Goal: Task Accomplishment & Management: Use online tool/utility

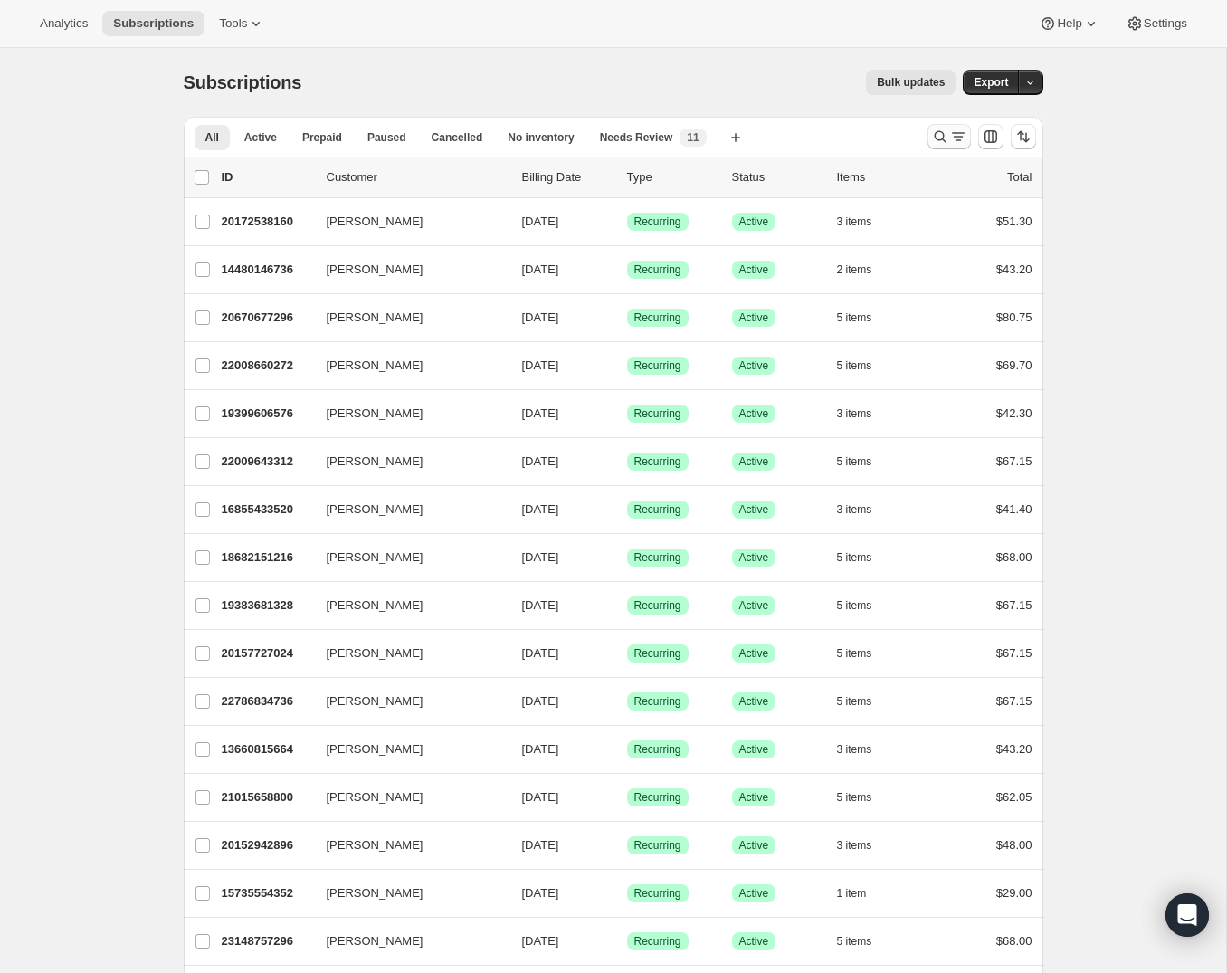
click at [949, 138] on icon "Search and filter results" at bounding box center [958, 137] width 18 height 18
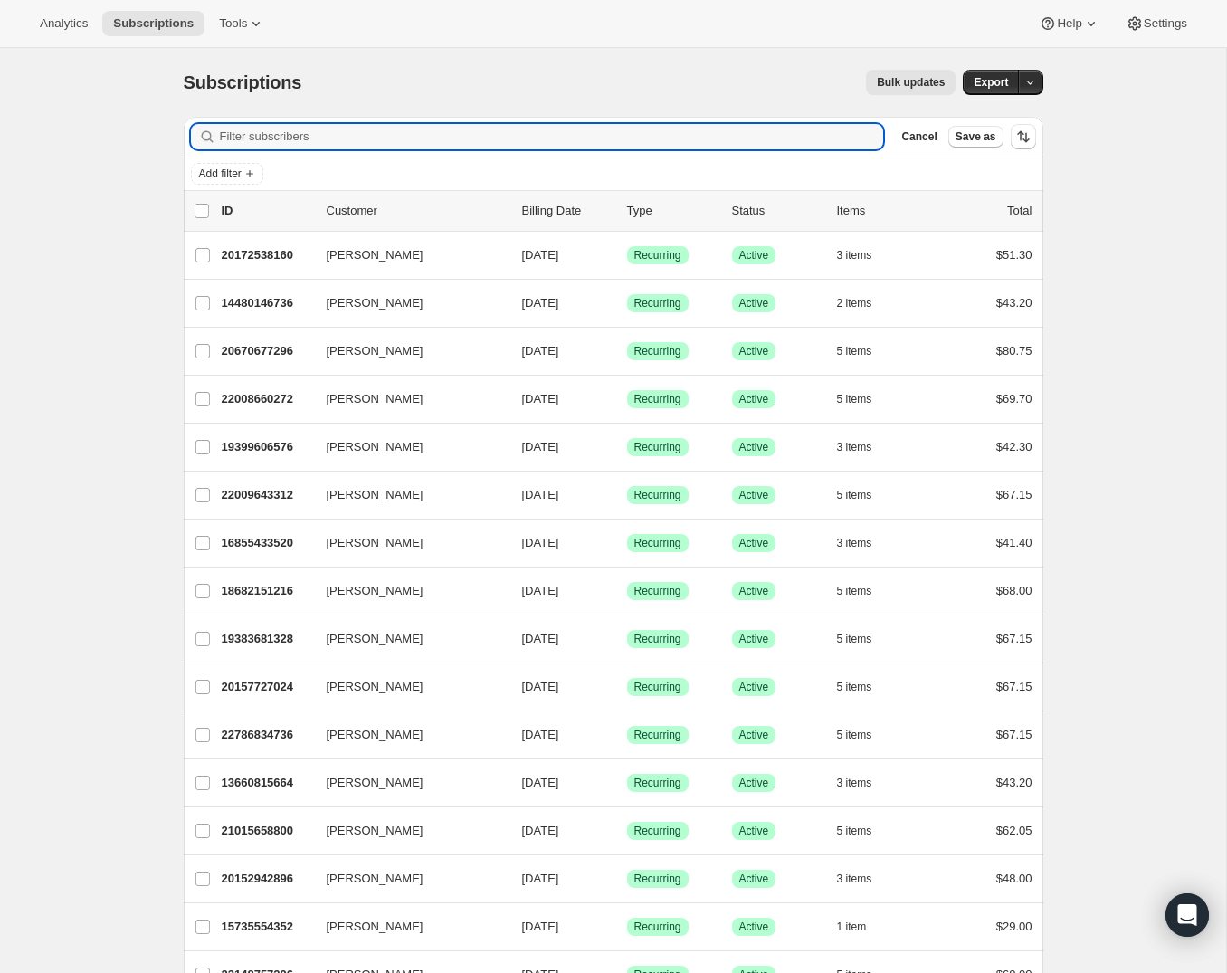
paste input "[EMAIL_ADDRESS][DOMAIN_NAME]"
type input "[EMAIL_ADDRESS][DOMAIN_NAME]"
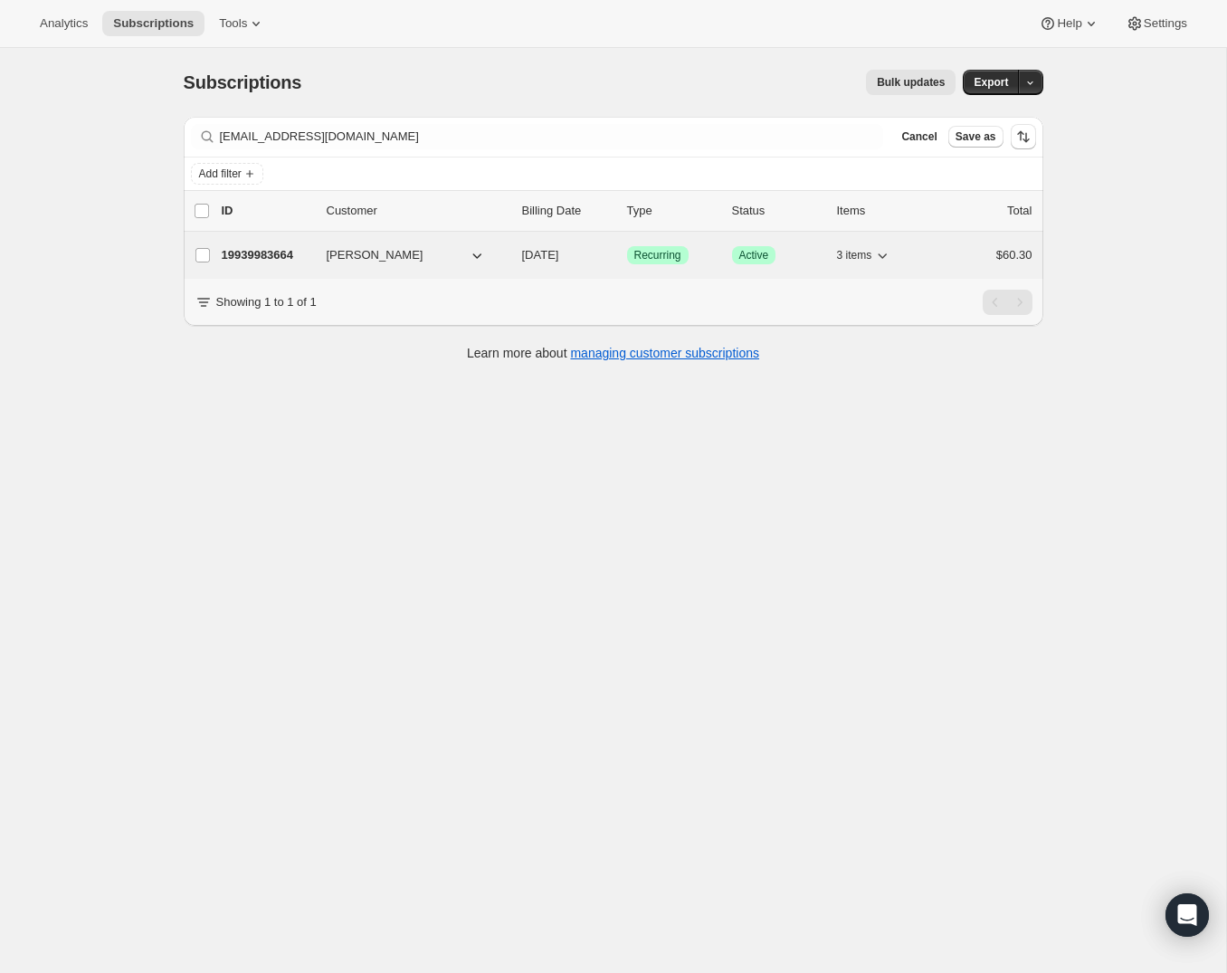
click at [332, 252] on span "[PERSON_NAME]" at bounding box center [375, 255] width 97 height 18
click at [303, 255] on p "19939983664" at bounding box center [267, 255] width 90 height 18
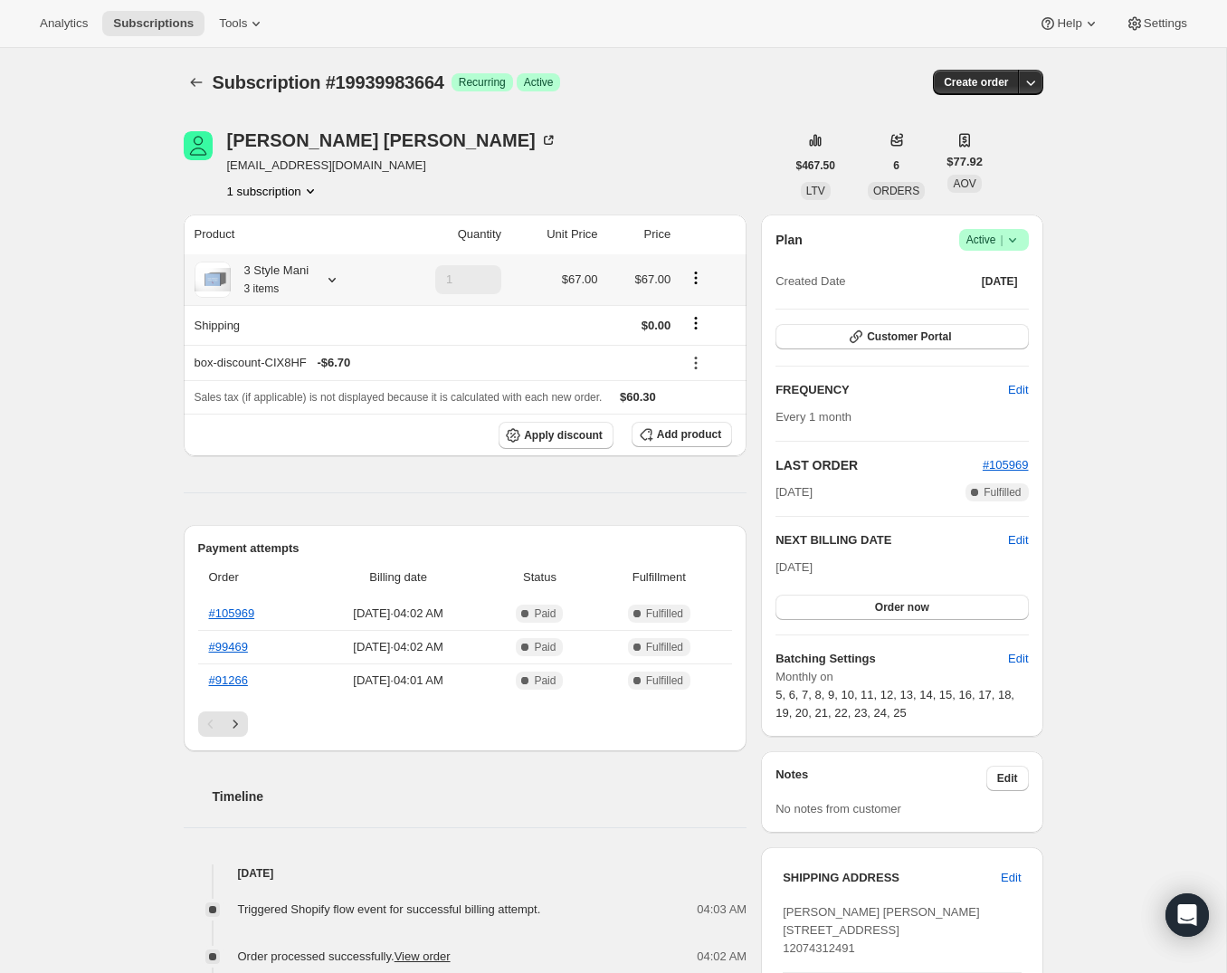
click at [331, 279] on icon at bounding box center [332, 280] width 18 height 18
click at [188, 86] on icon "Subscriptions" at bounding box center [196, 82] width 18 height 18
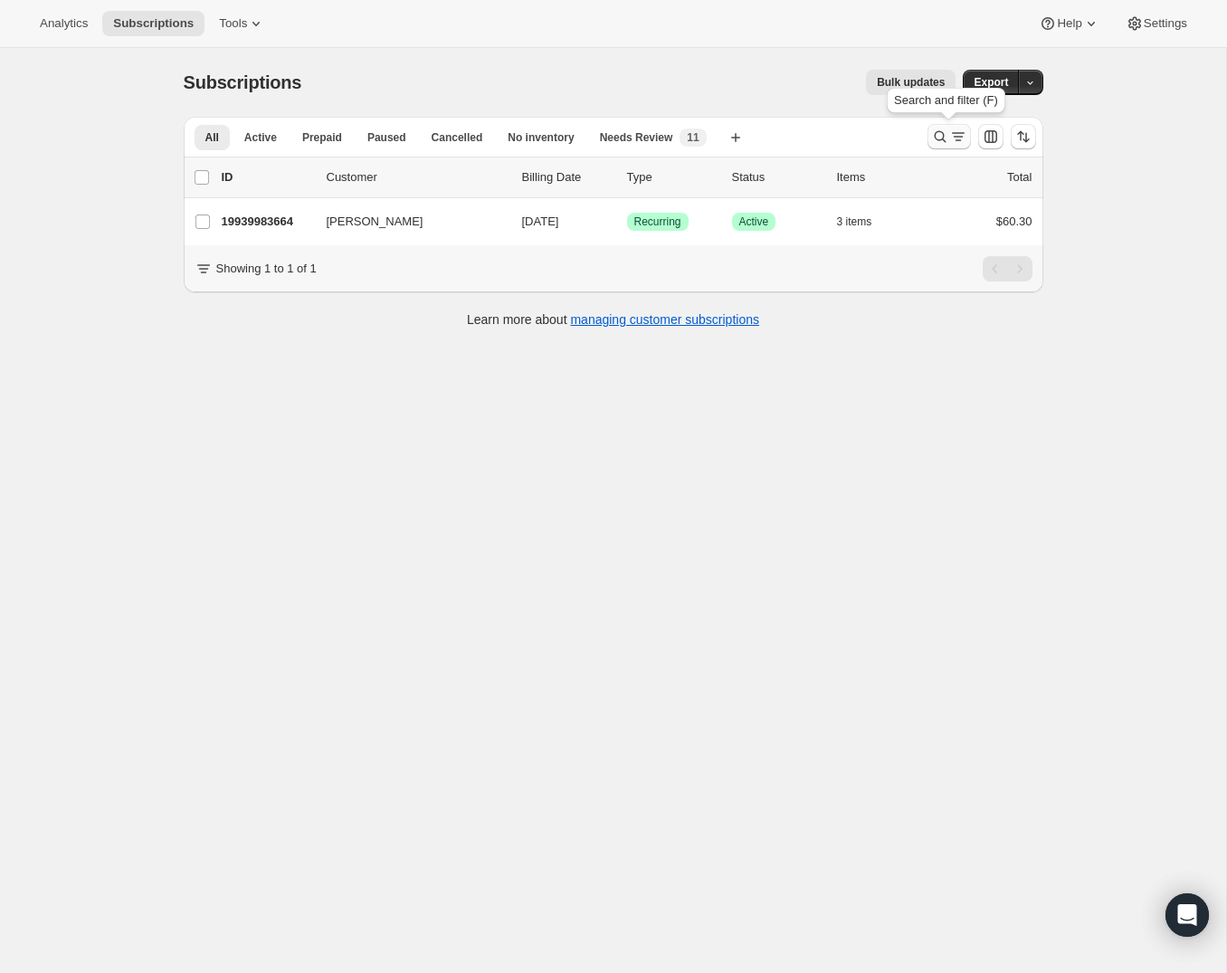
click at [937, 134] on icon "Search and filter results" at bounding box center [940, 137] width 18 height 18
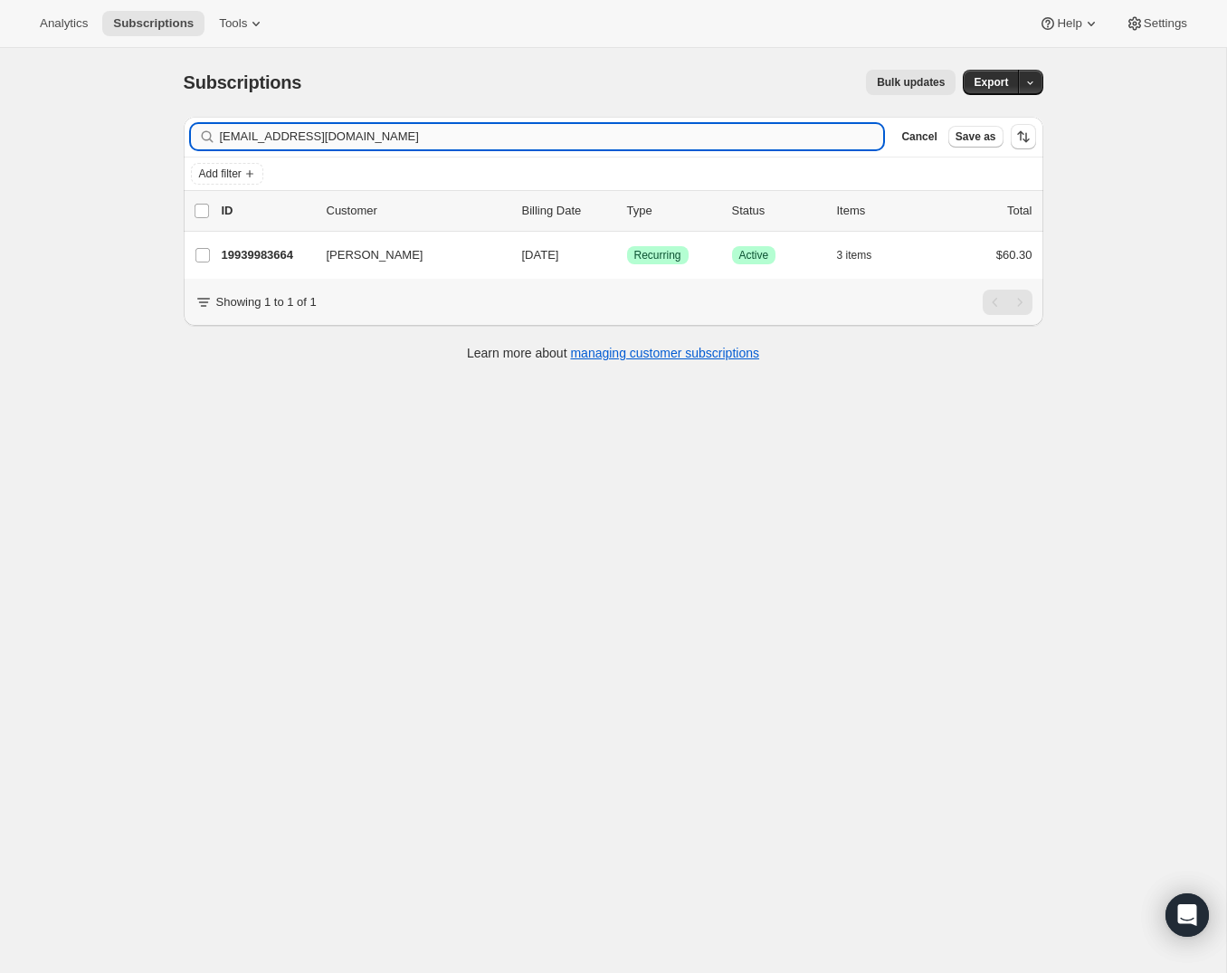
type input "[EMAIL_ADDRESS][DOMAIN_NAME]"
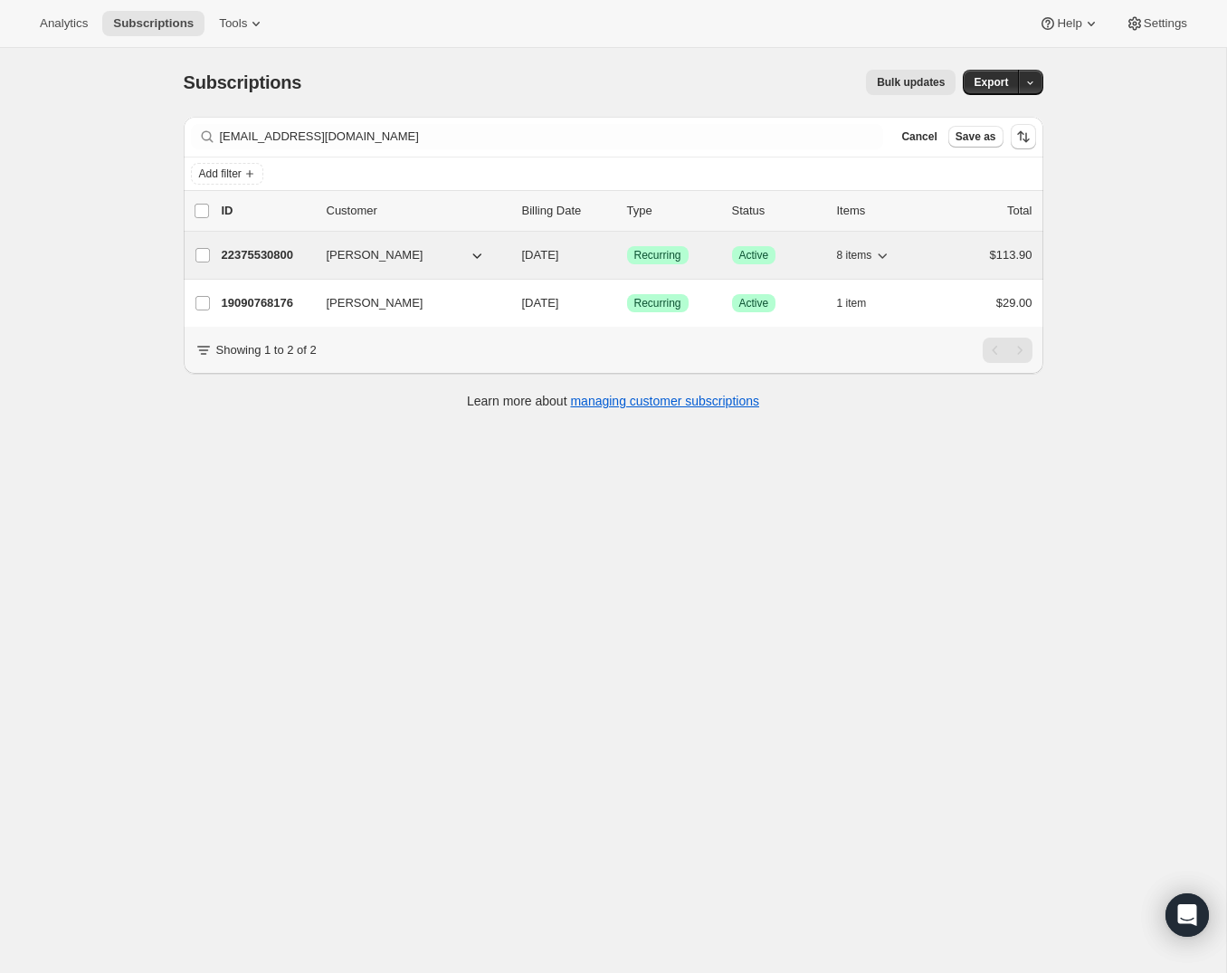
click at [291, 267] on div "22375530800 [PERSON_NAME] [DATE] Success Recurring Success Active 8 items $113.…" at bounding box center [627, 254] width 811 height 25
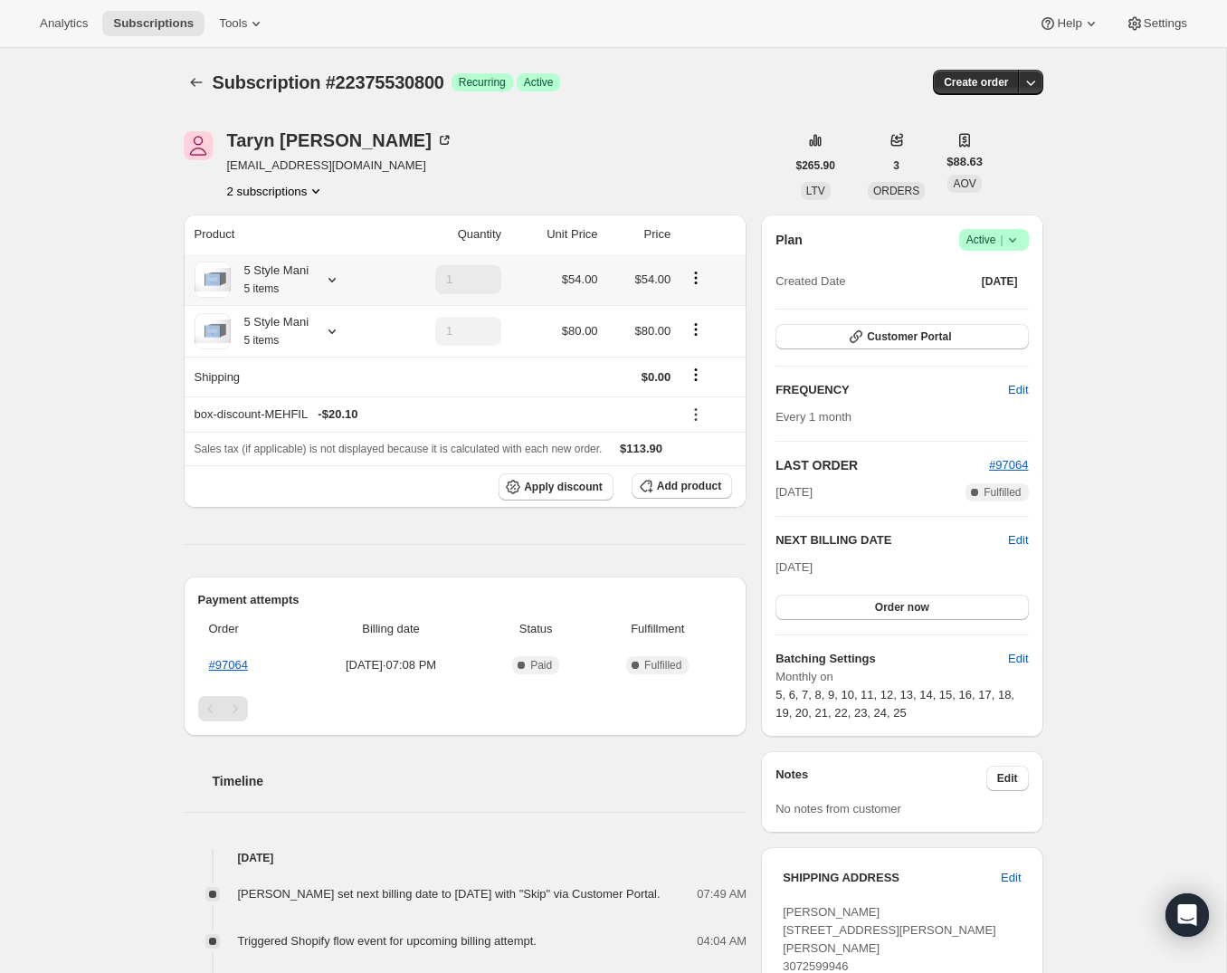
click at [335, 287] on icon at bounding box center [332, 280] width 18 height 18
